Goal: Task Accomplishment & Management: Manage account settings

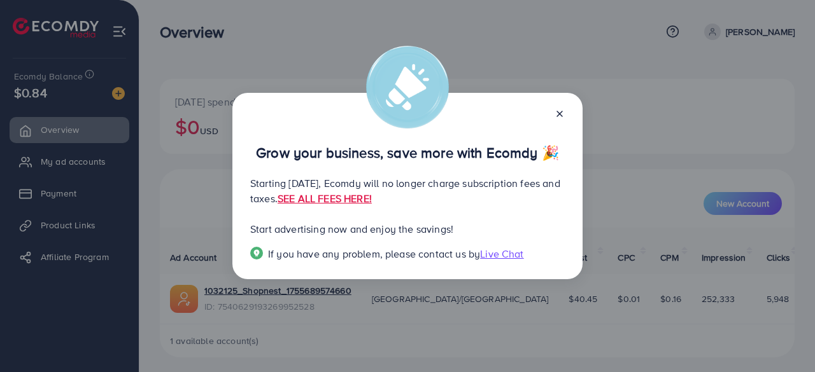
click at [563, 111] on icon at bounding box center [560, 114] width 10 height 10
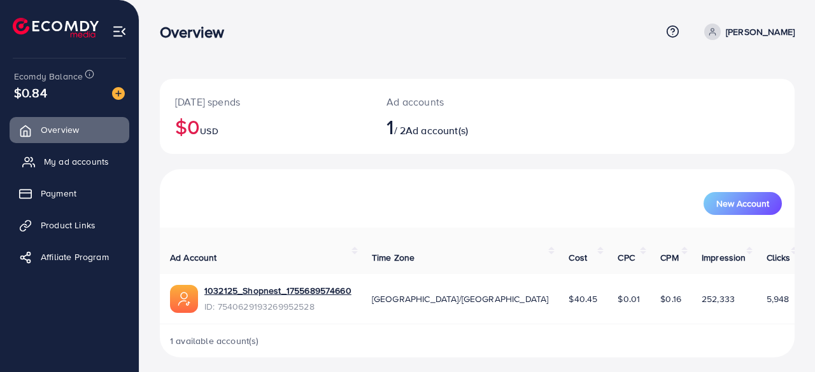
click at [92, 164] on span "My ad accounts" at bounding box center [76, 161] width 65 height 13
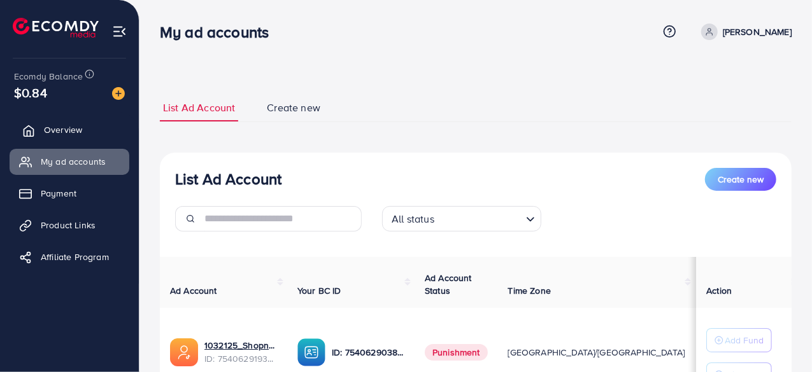
click at [64, 130] on span "Overview" at bounding box center [63, 130] width 38 height 13
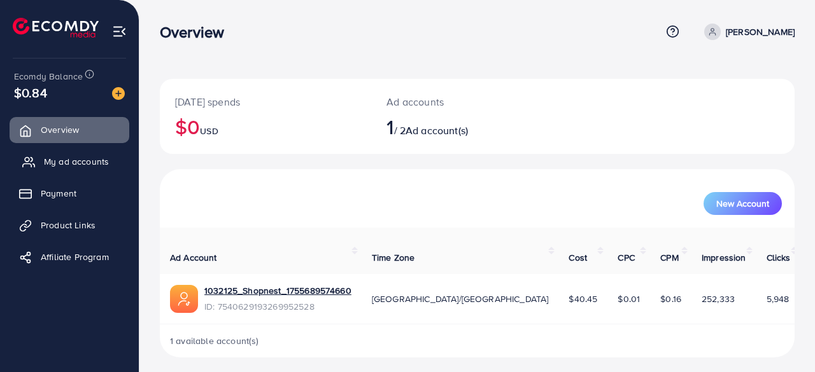
click at [71, 161] on span "My ad accounts" at bounding box center [76, 161] width 65 height 13
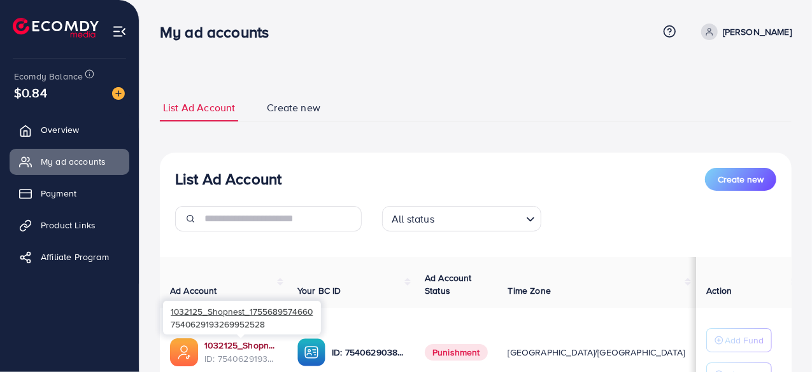
click at [222, 348] on link "1032125_Shopnest_1755689574660" at bounding box center [240, 345] width 73 height 13
